Goal: Task Accomplishment & Management: Manage account settings

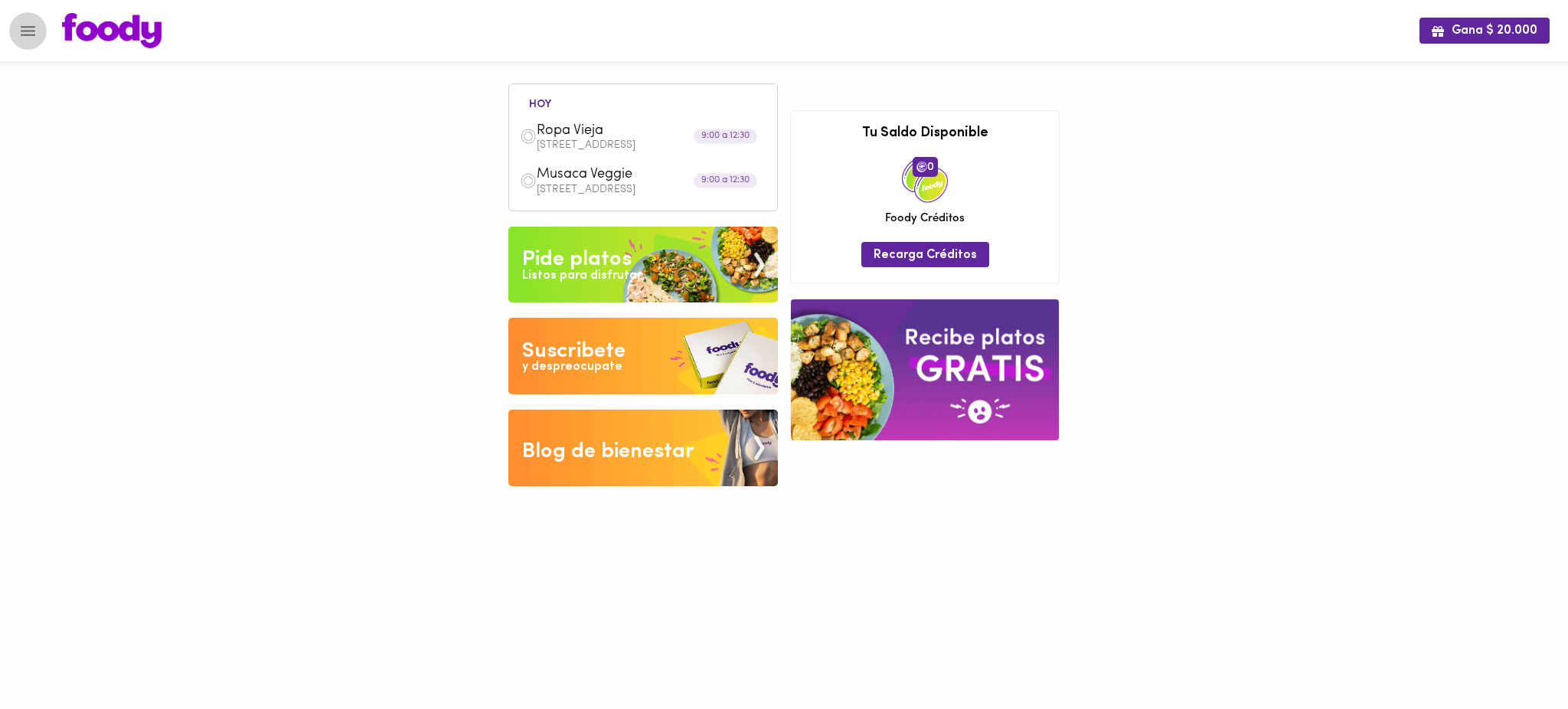
click at [36, 28] on icon "Menu" at bounding box center [28, 31] width 19 height 19
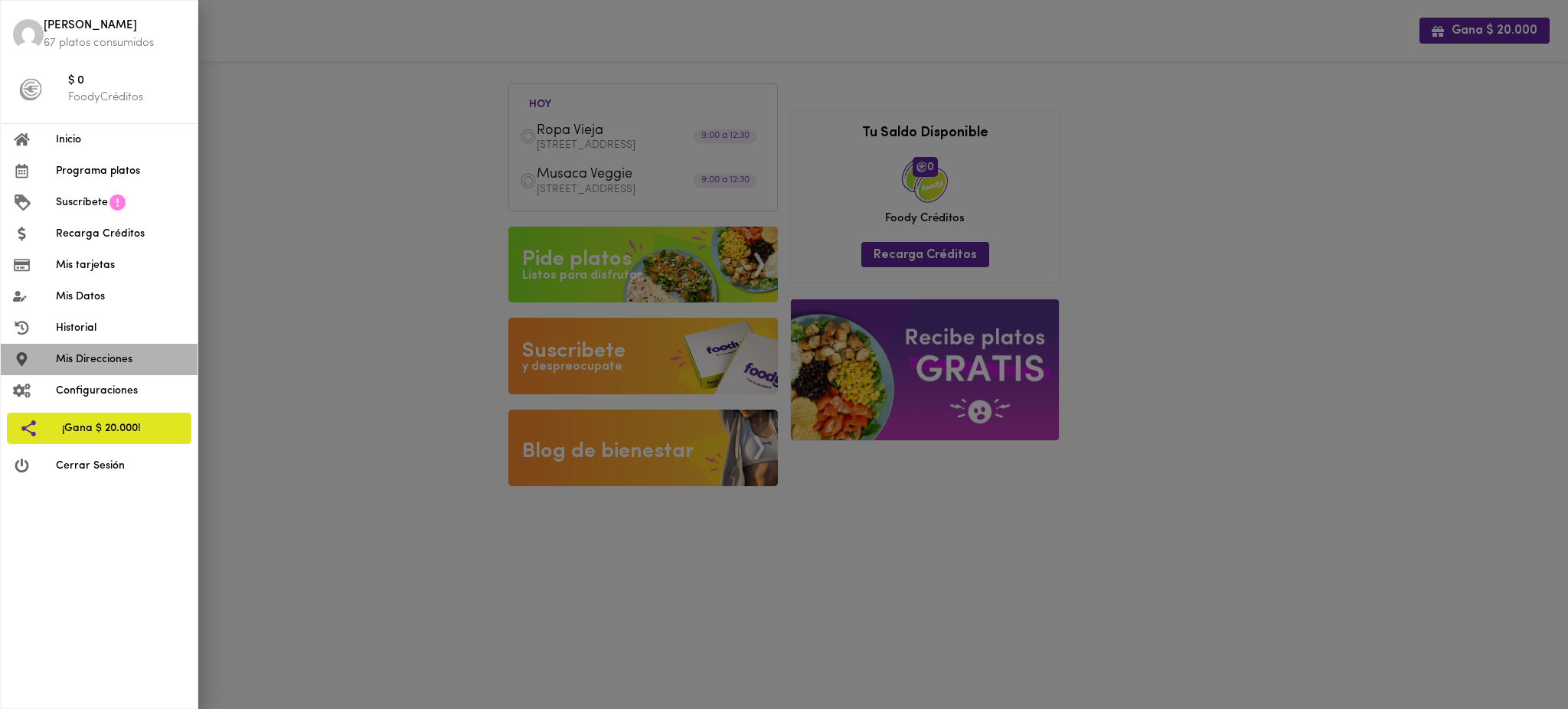
click at [114, 364] on span "Mis Direcciones" at bounding box center [121, 360] width 130 height 16
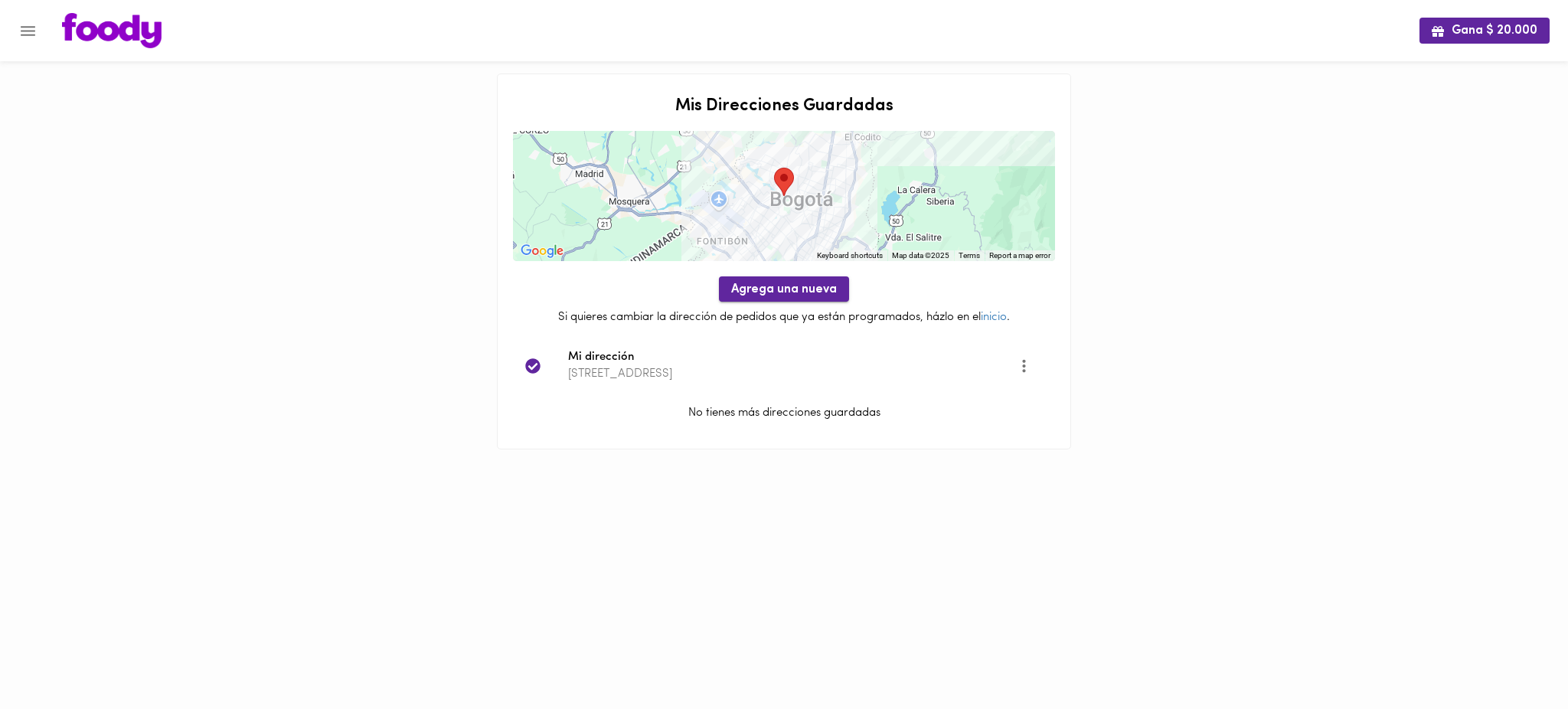
click at [794, 285] on span "Agrega una nueva" at bounding box center [784, 289] width 106 height 14
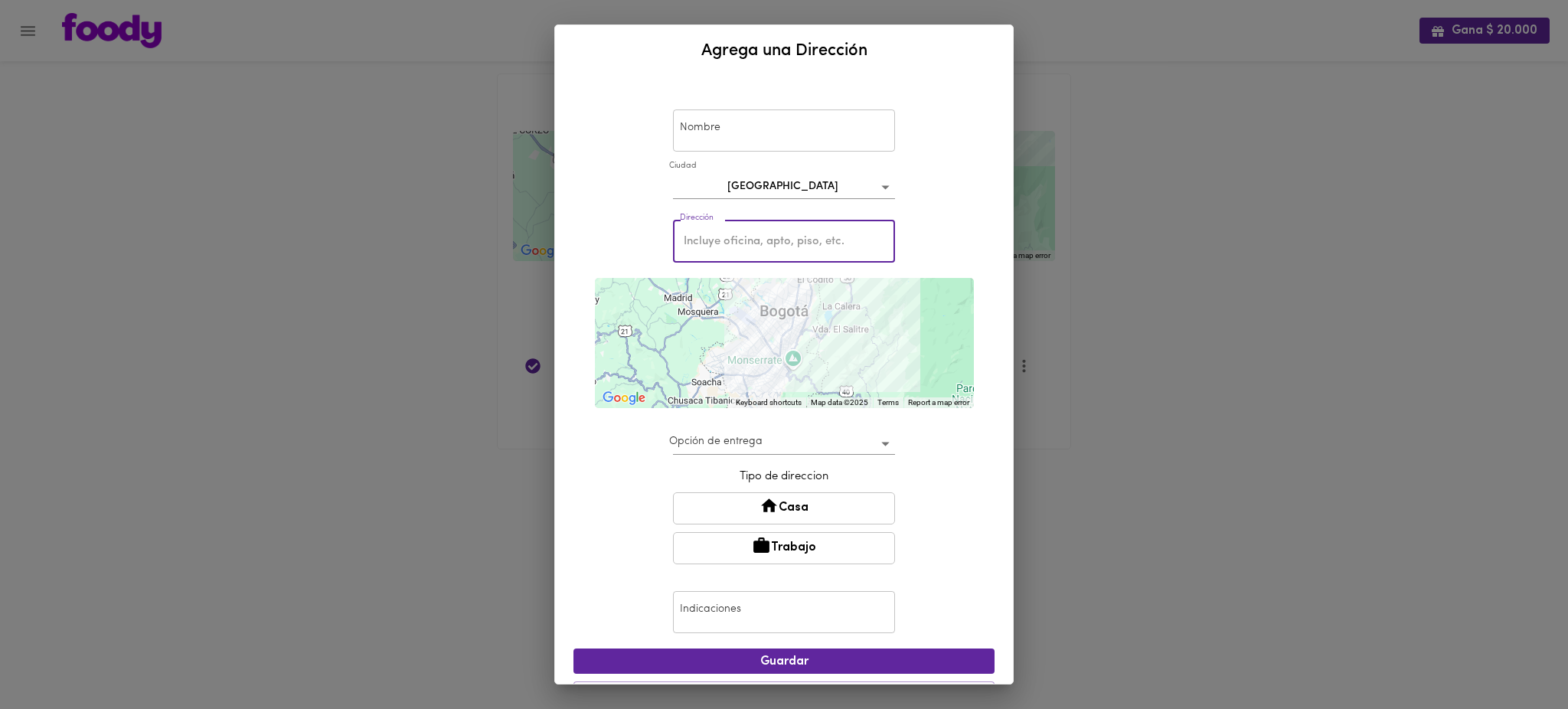
click at [796, 254] on input "text" at bounding box center [784, 241] width 222 height 42
paste input "Camino de la Mejorana"
type input "Camino de la Mejorana"
click at [983, 326] on div "Nombre Nombre [GEOGRAPHIC_DATA] bogota Dirección Camino de la Mejorana Direcció…" at bounding box center [783, 380] width 458 height 607
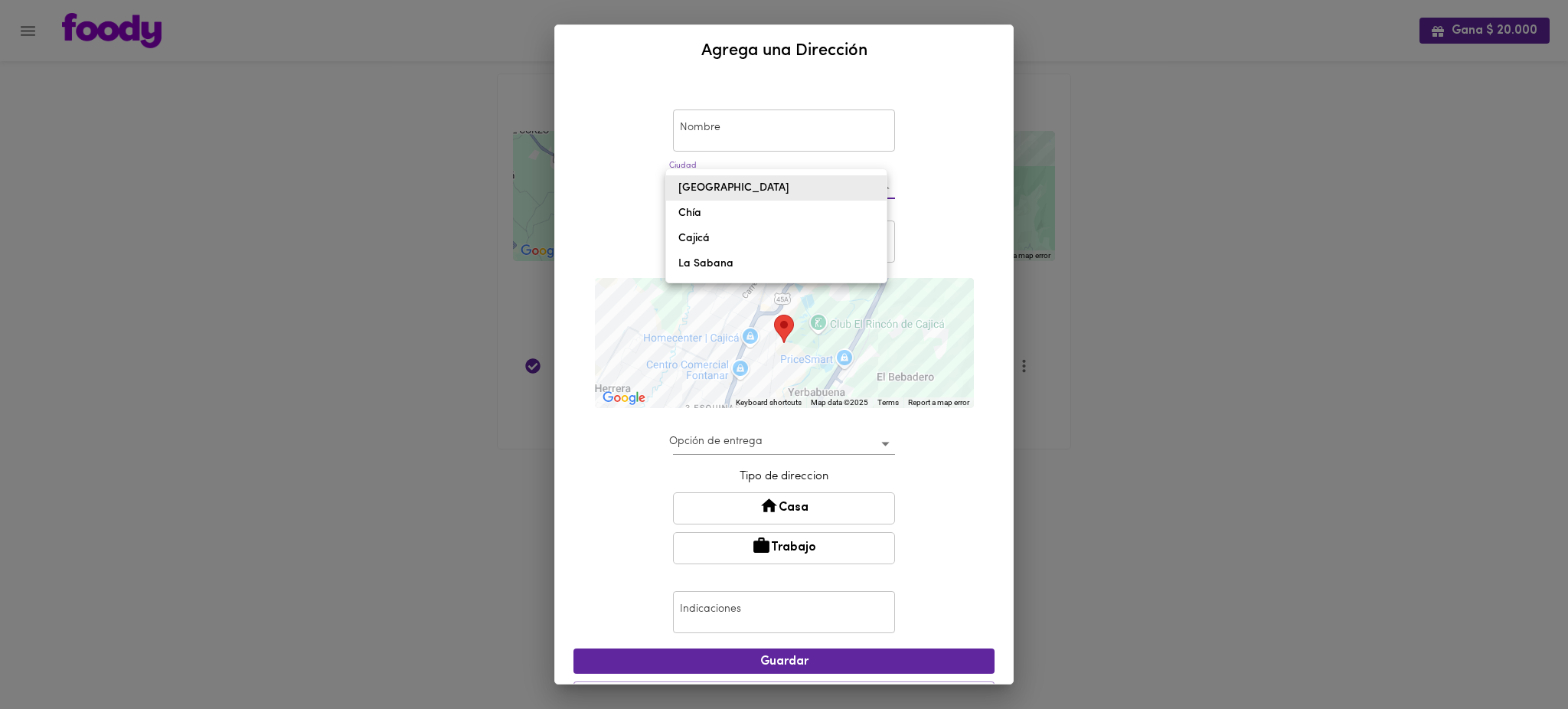
click at [873, 183] on body "Gana $ 20.000 Mis Direcciones Guardadas ← Move left → Move right ↑ Move up ↓ Mo…" at bounding box center [784, 243] width 1568 height 488
click at [835, 242] on li "Cajicá" at bounding box center [776, 239] width 220 height 25
type input "cajica"
click at [575, 159] on div "Nombre Nombre [GEOGRAPHIC_DATA] cajica Dirección Camino de la Mejorana Direcció…" at bounding box center [784, 400] width 421 height 635
click at [375, 165] on div "Agrega una Dirección Nombre Nombre [GEOGRAPHIC_DATA] cajica Dirección Camino de…" at bounding box center [784, 354] width 1568 height 709
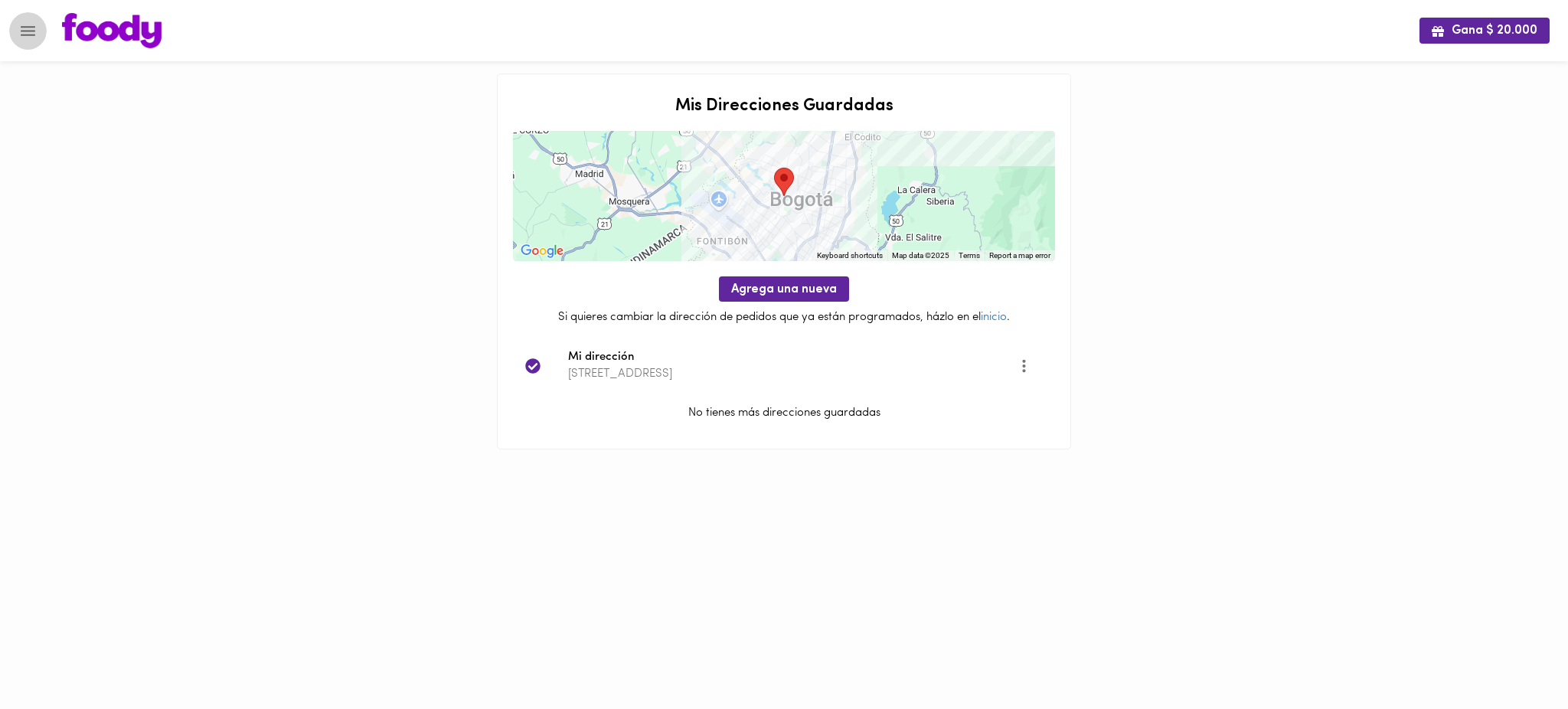
click at [29, 34] on icon "Menu" at bounding box center [28, 31] width 14 height 10
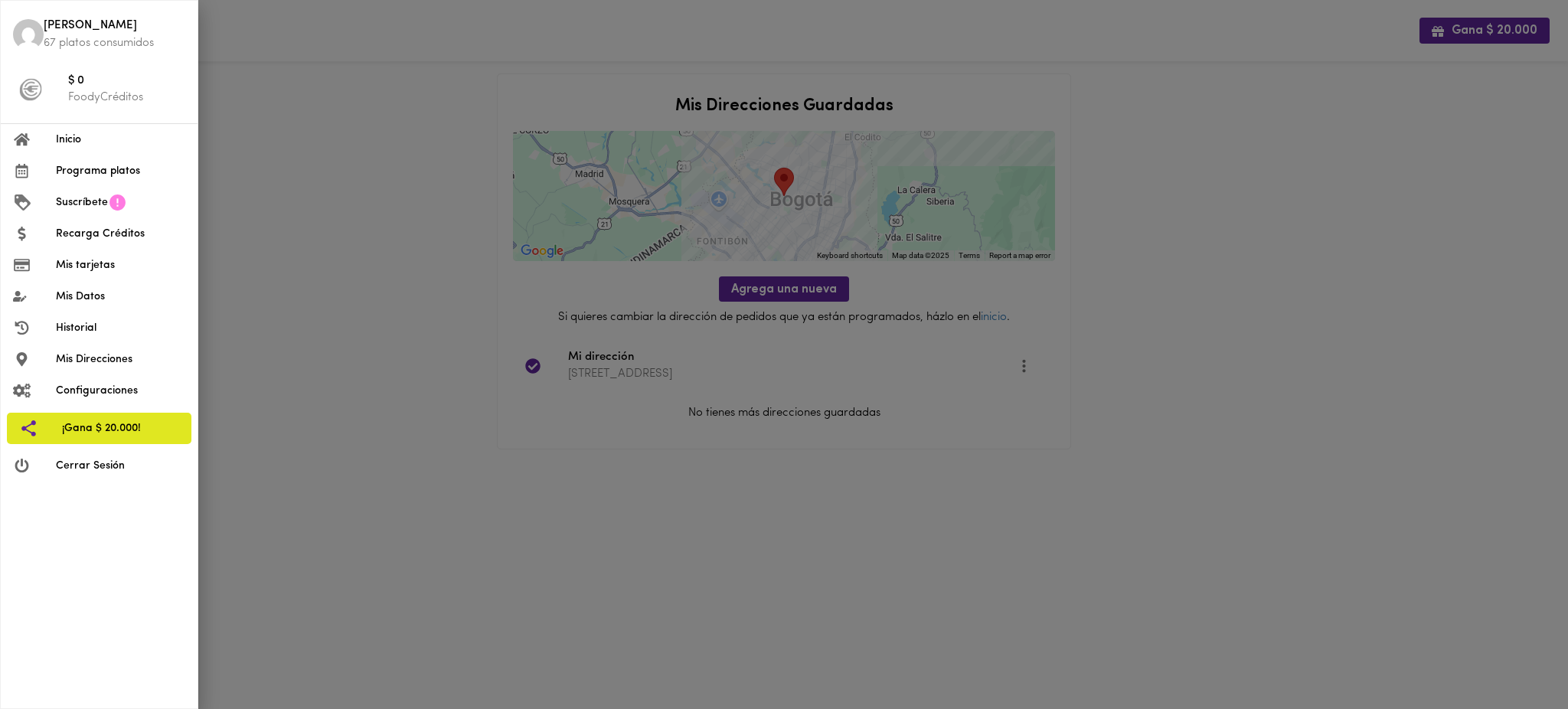
click at [98, 466] on span "Cerrar Sesión" at bounding box center [121, 466] width 130 height 16
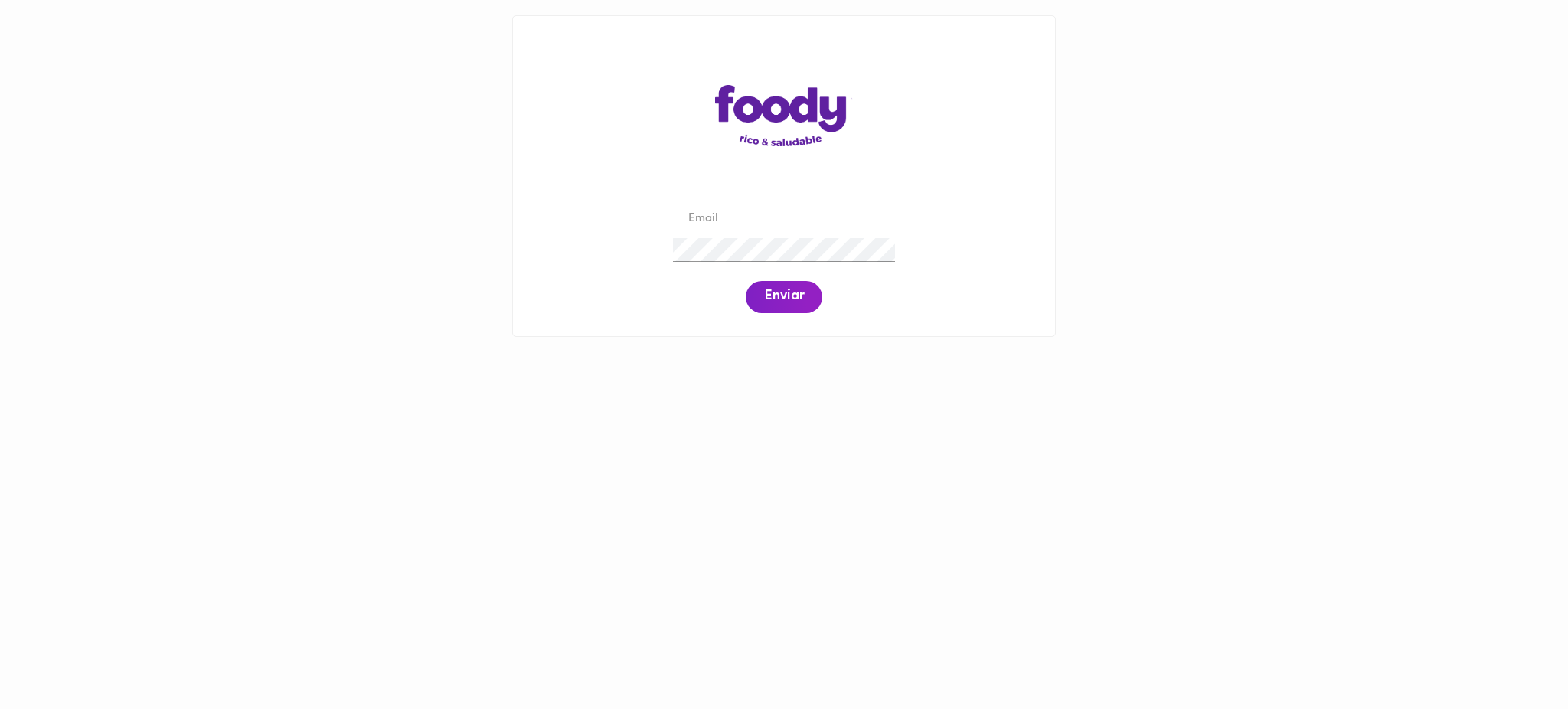
click at [770, 224] on input "email" at bounding box center [784, 220] width 222 height 24
paste input "helenayepesa@gmail.com"
click at [716, 215] on input "helenayepesa@gmail.com" at bounding box center [784, 220] width 222 height 24
type input "helenayepesa@gmail.com"
click at [779, 293] on span "Enviar" at bounding box center [784, 296] width 40 height 17
